Goal: Check status: Check status

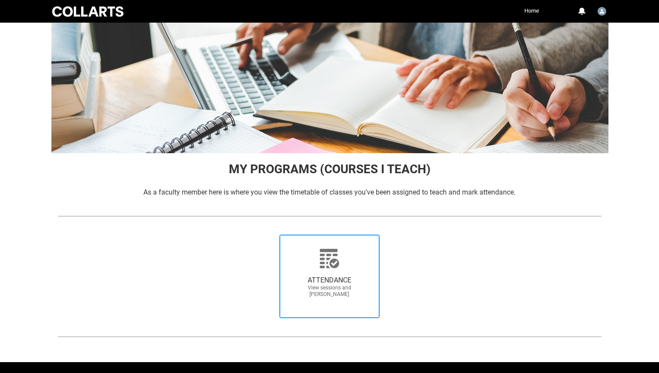
scroll to position [24, 0]
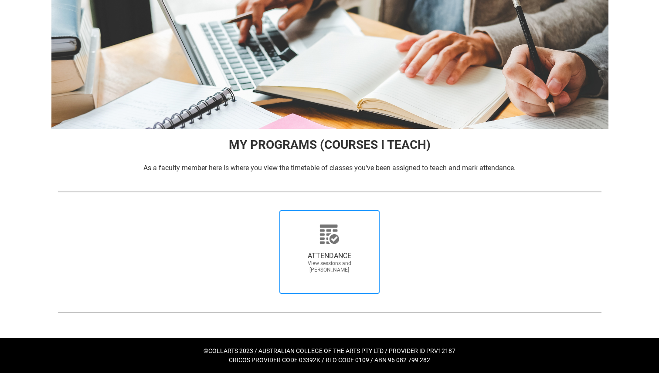
click at [346, 259] on span "ATTENDANCE" at bounding box center [329, 256] width 77 height 9
click at [267, 210] on input "ATTENDANCE View sessions and mark attendance" at bounding box center [266, 210] width 0 height 0
radio input "true"
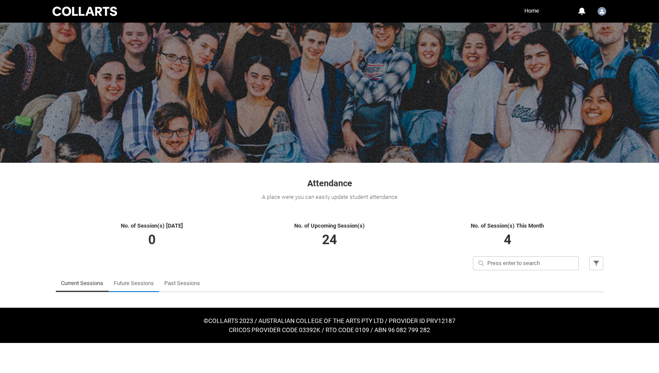
click at [123, 285] on link "Future Sessions" at bounding box center [134, 283] width 40 height 17
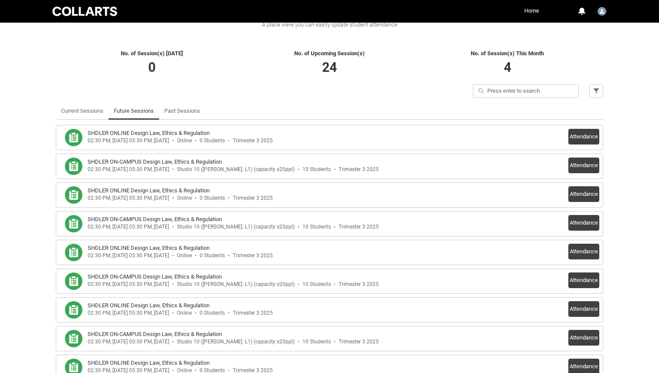
scroll to position [173, 0]
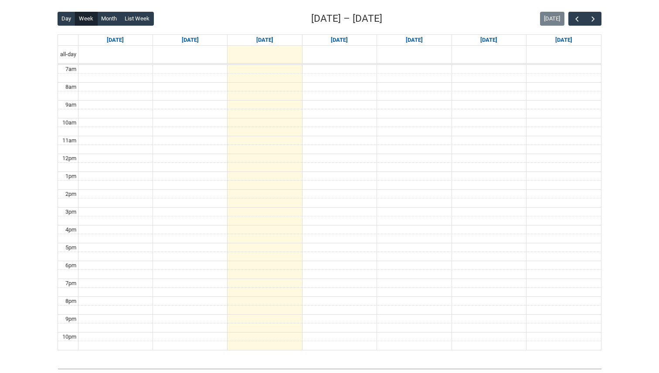
scroll to position [228, 0]
